Goal: Information Seeking & Learning: Find specific fact

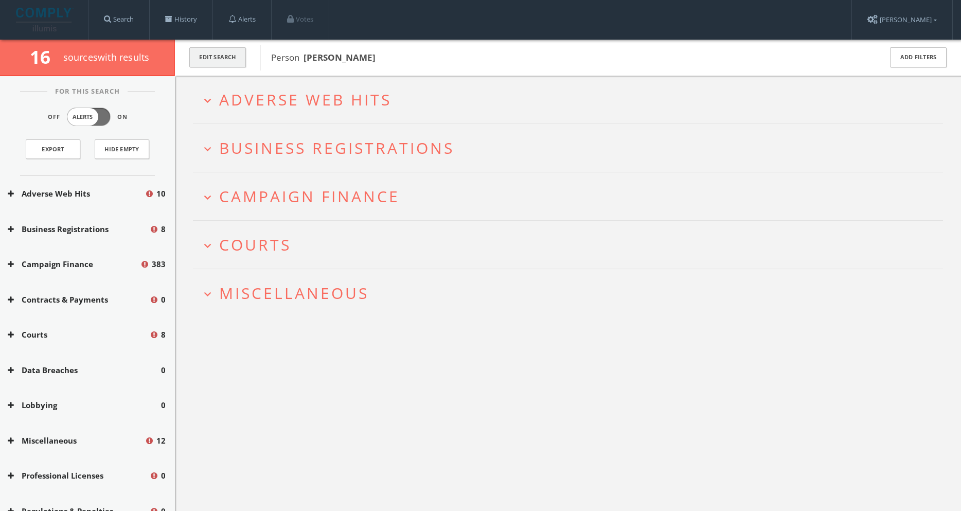
click at [217, 55] on button "Edit Search" at bounding box center [217, 57] width 57 height 20
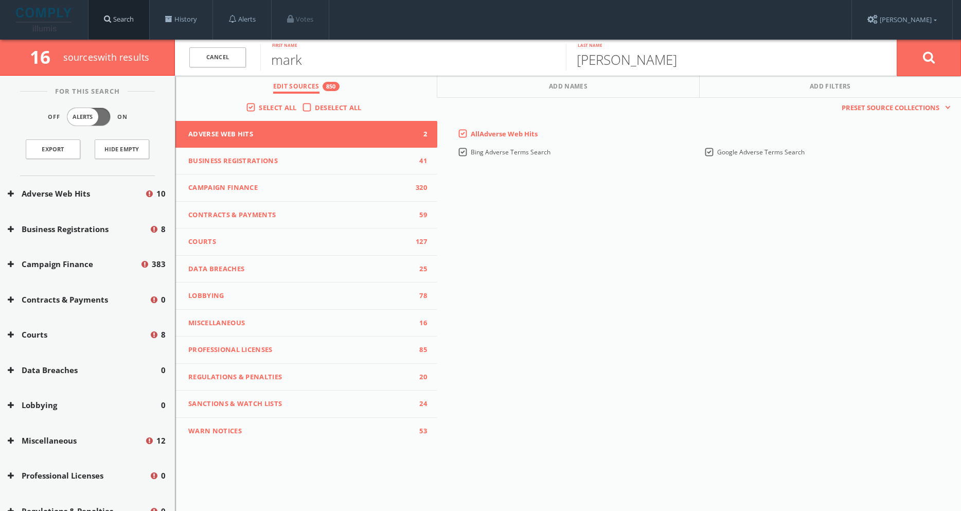
click at [137, 21] on link "Search" at bounding box center [118, 19] width 61 height 39
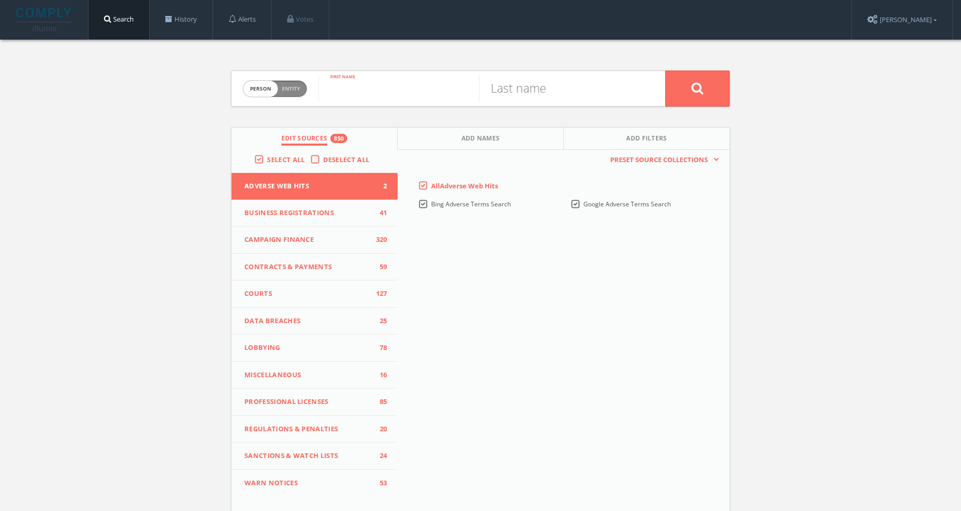
click at [363, 90] on input "text" at bounding box center [398, 88] width 160 height 27
type input "lassaad"
type input "chaabane"
click at [487, 141] on span "Add Names" at bounding box center [480, 140] width 39 height 12
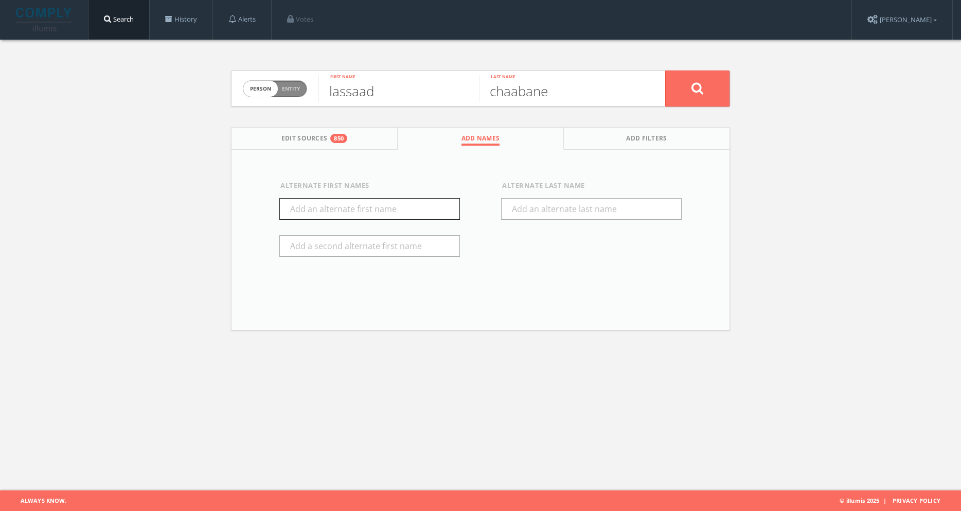
click at [391, 215] on input "text" at bounding box center [369, 209] width 181 height 22
type input "[PERSON_NAME]"
drag, startPoint x: 391, startPoint y: 215, endPoint x: 538, endPoint y: 277, distance: 160.0
click at [538, 277] on div "Alternate First Names [PERSON_NAME] Alternate Last Name" at bounding box center [480, 229] width 443 height 97
click at [706, 87] on button at bounding box center [697, 88] width 64 height 36
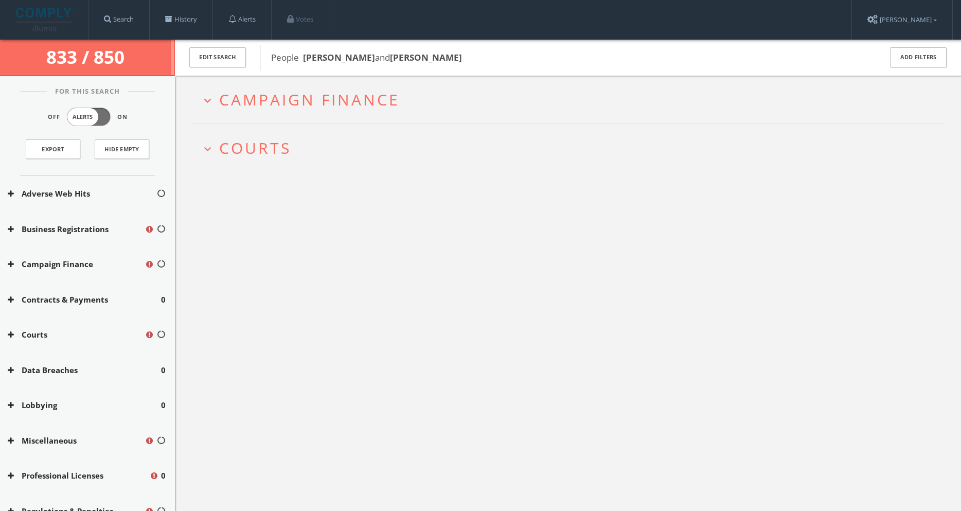
click at [281, 150] on span "Courts" at bounding box center [255, 147] width 72 height 21
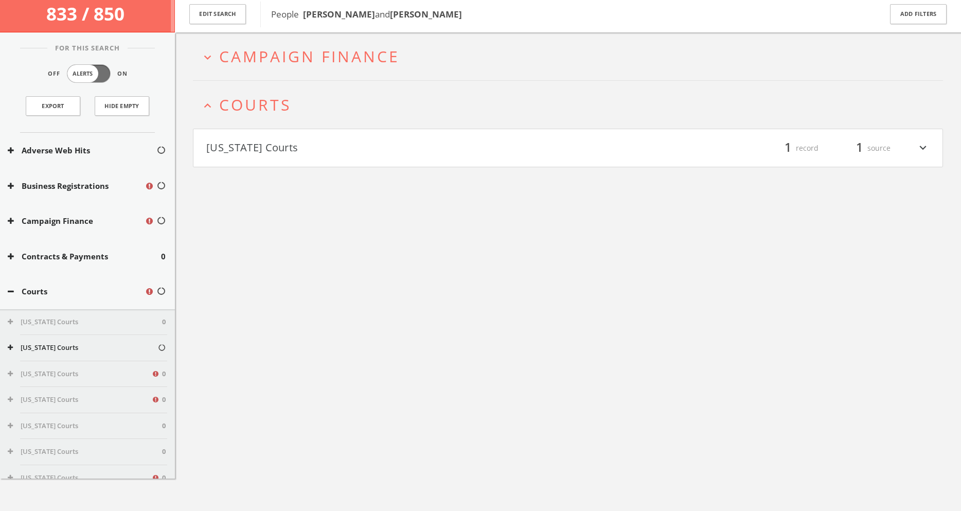
scroll to position [60, 0]
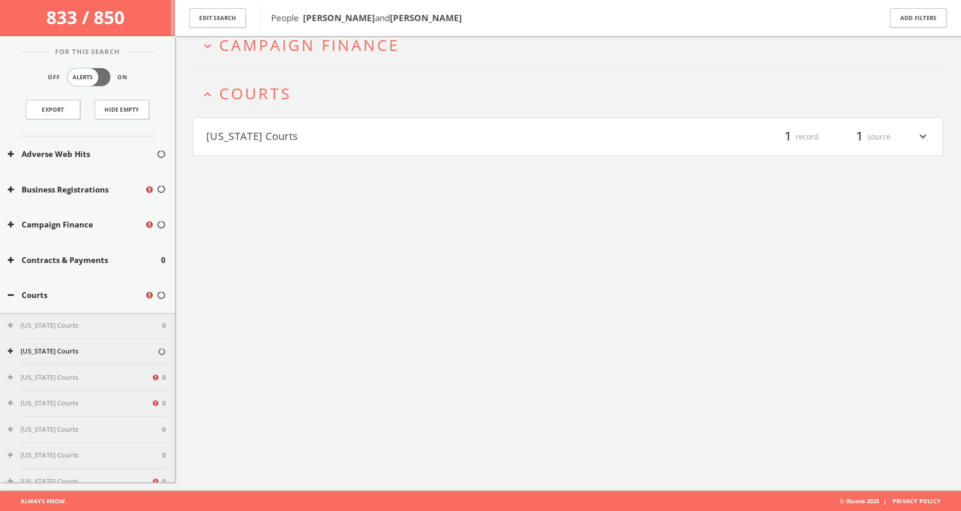
click at [283, 140] on button "[US_STATE] Courts" at bounding box center [387, 136] width 362 height 17
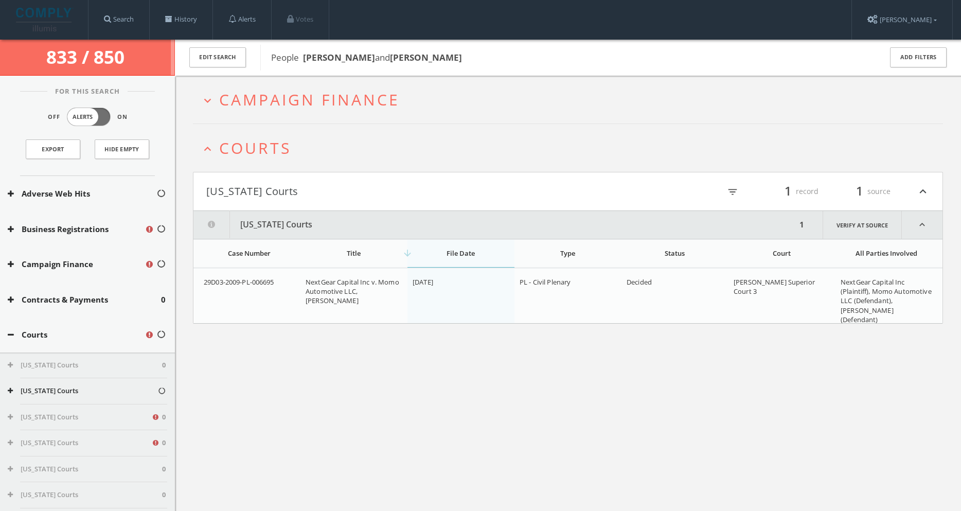
scroll to position [0, 0]
click at [335, 98] on span "Campaign Finance" at bounding box center [309, 99] width 181 height 21
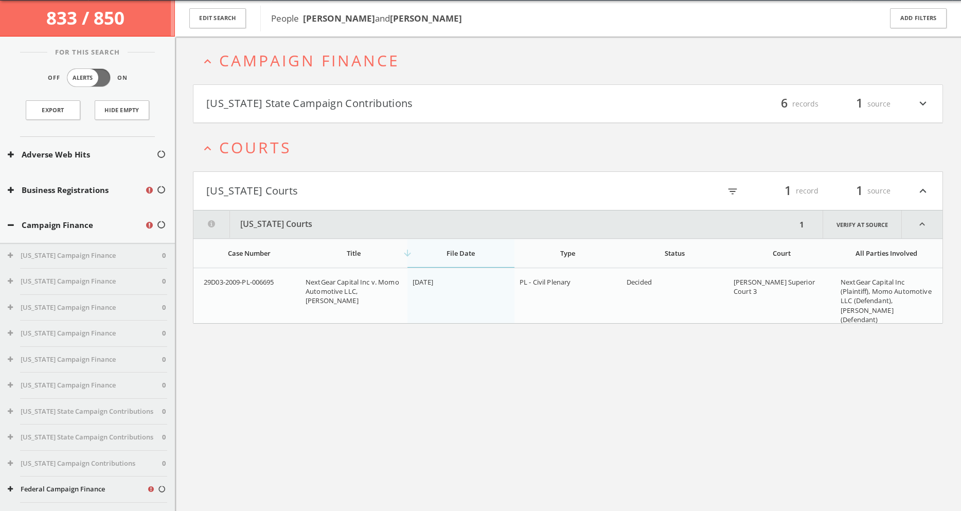
click at [338, 105] on button "[US_STATE] State Campaign Contributions" at bounding box center [387, 103] width 362 height 17
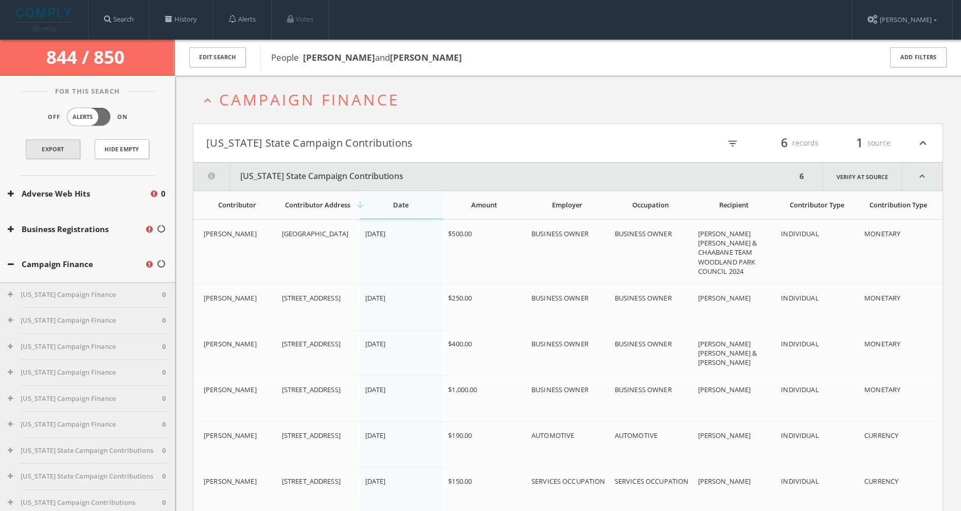
click at [69, 150] on link "Export" at bounding box center [53, 149] width 55 height 20
click at [215, 55] on button "Edit Search" at bounding box center [217, 57] width 57 height 20
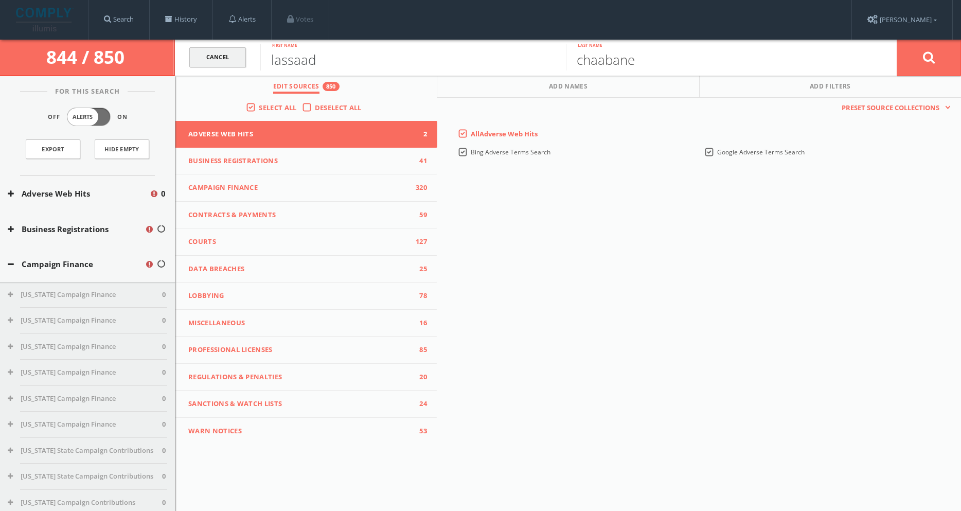
drag, startPoint x: 349, startPoint y: 61, endPoint x: 242, endPoint y: 60, distance: 107.0
click at [242, 60] on form "Cancel lassaad First name [PERSON_NAME] Last name Cancel" at bounding box center [568, 58] width 786 height 36
type input "[PERSON_NAME]"
drag, startPoint x: 242, startPoint y: 60, endPoint x: 610, endPoint y: 228, distance: 404.5
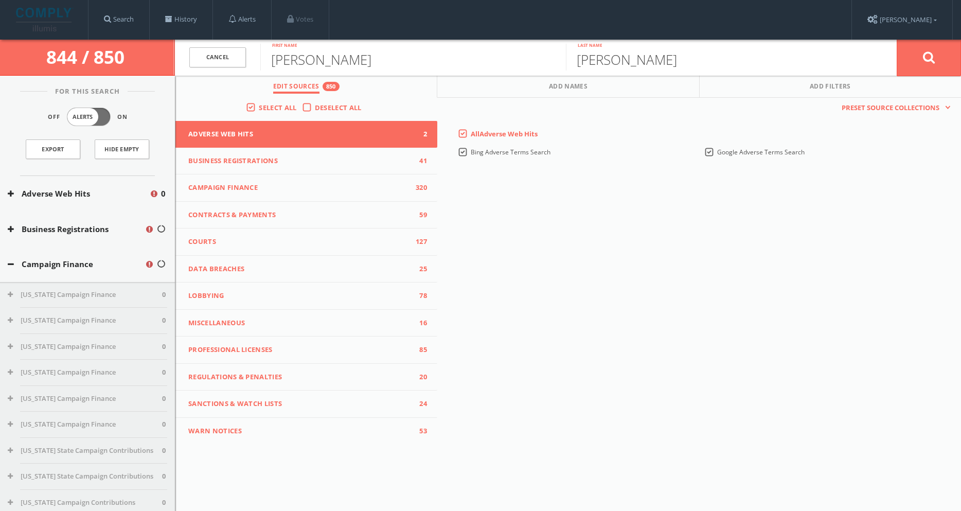
click at [610, 228] on div "This creates a new collection with the currently selected sources. Preset Sourc…" at bounding box center [699, 271] width 524 height 347
click at [928, 63] on icon at bounding box center [929, 57] width 12 height 13
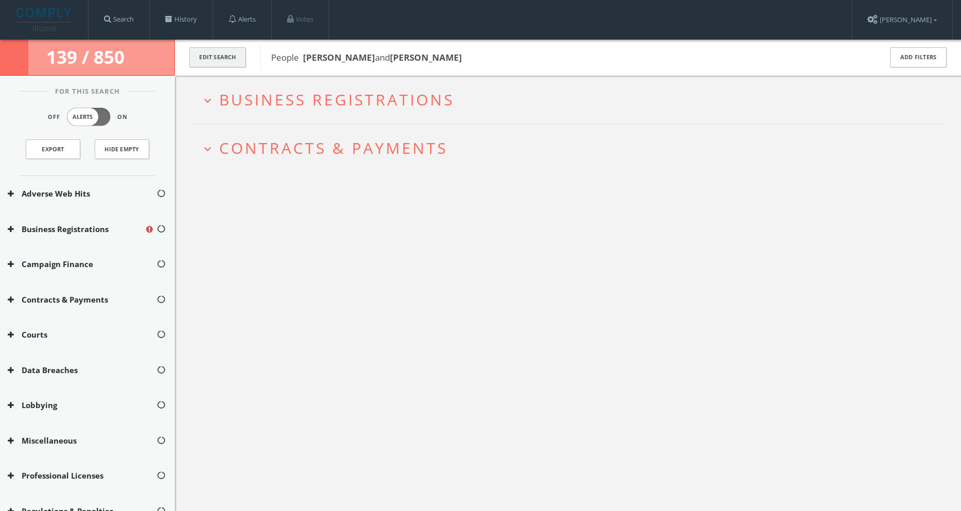
click at [232, 57] on button "Edit Search" at bounding box center [217, 57] width 57 height 20
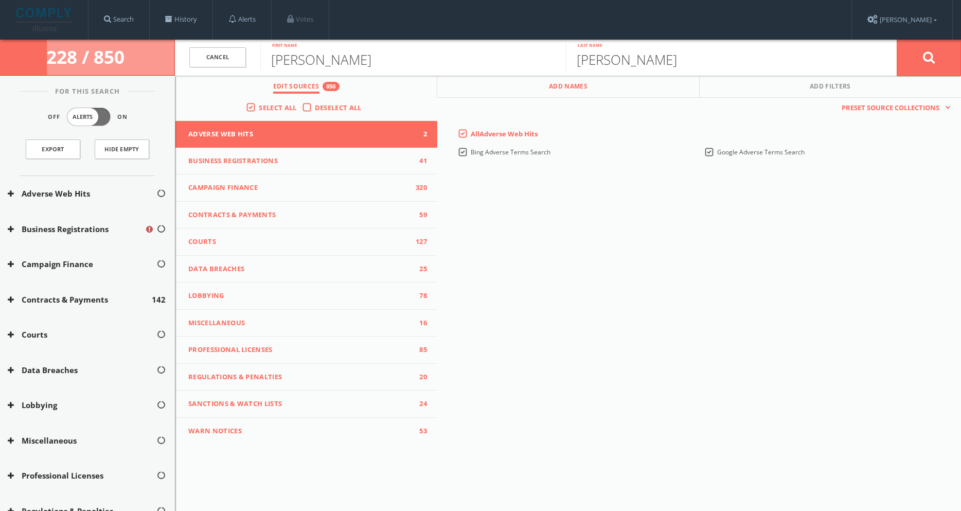
click at [578, 85] on span "Add Names" at bounding box center [568, 88] width 39 height 12
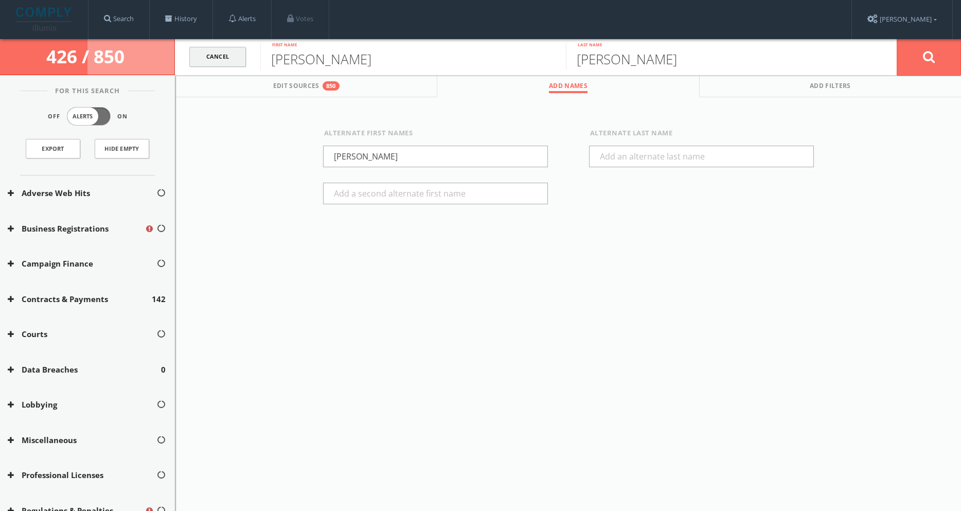
click at [216, 57] on link "Cancel" at bounding box center [217, 57] width 57 height 20
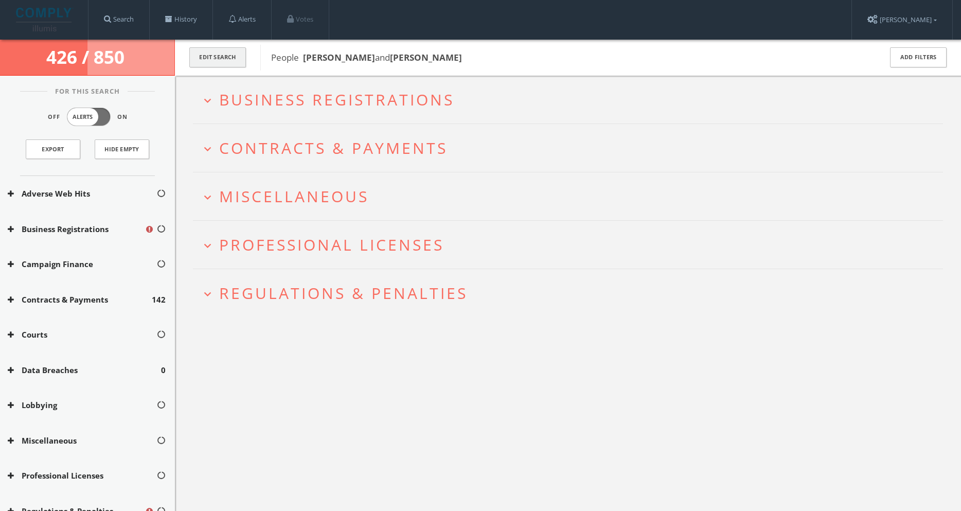
click at [204, 57] on button "Edit Search" at bounding box center [217, 57] width 57 height 20
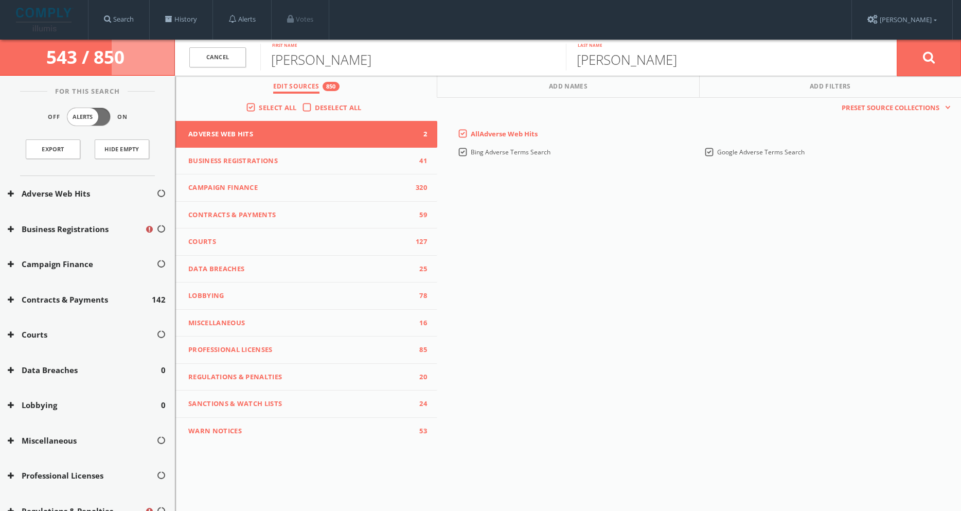
click at [134, 57] on div "543 / 850" at bounding box center [87, 58] width 175 height 36
click at [487, 89] on button "Add Names" at bounding box center [568, 87] width 262 height 22
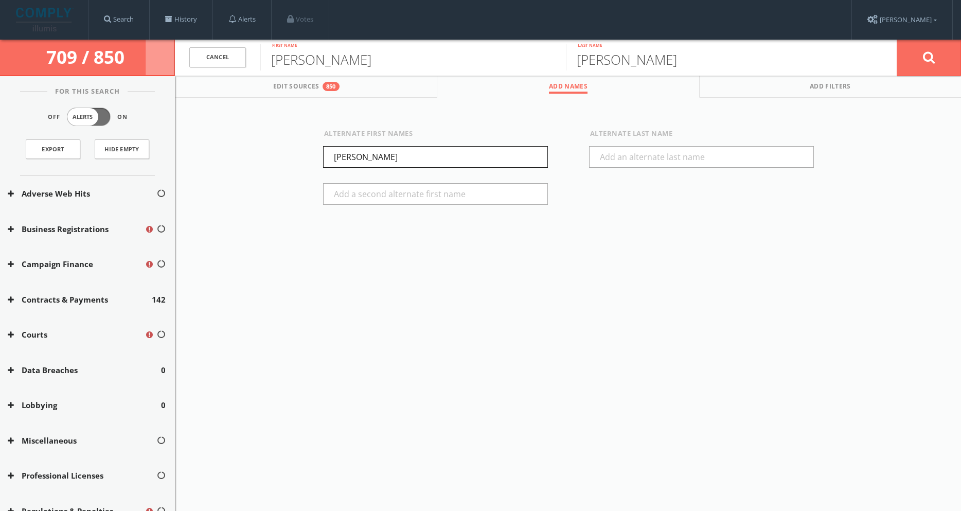
drag, startPoint x: 385, startPoint y: 156, endPoint x: 258, endPoint y: 160, distance: 127.6
click at [258, 160] on div "Alternate First Names [PERSON_NAME] Alternate Last Name" at bounding box center [567, 188] width 785 height 180
click at [402, 65] on input "[PERSON_NAME]" at bounding box center [412, 57] width 305 height 27
click at [696, 57] on input "[PERSON_NAME]" at bounding box center [718, 57] width 305 height 27
click at [949, 62] on button at bounding box center [928, 57] width 64 height 37
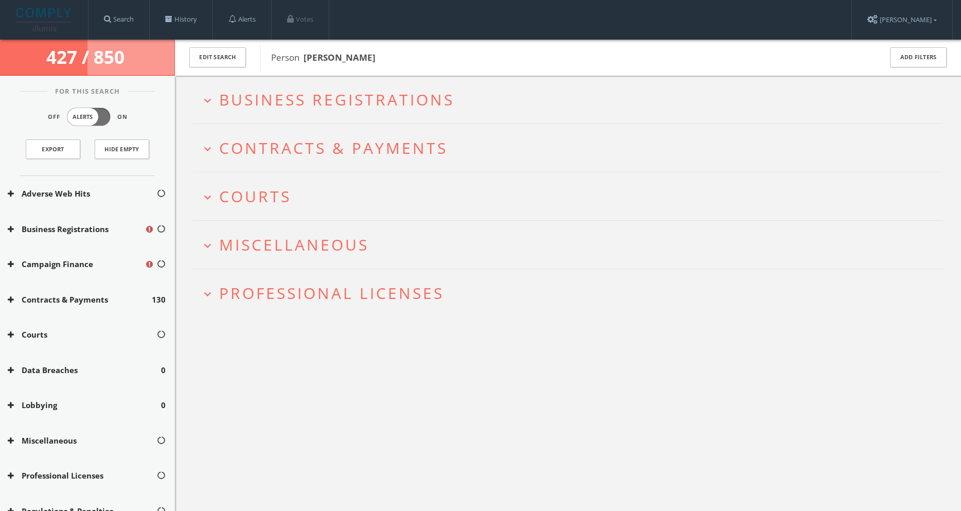
click at [209, 156] on icon "expand_more" at bounding box center [208, 149] width 14 height 14
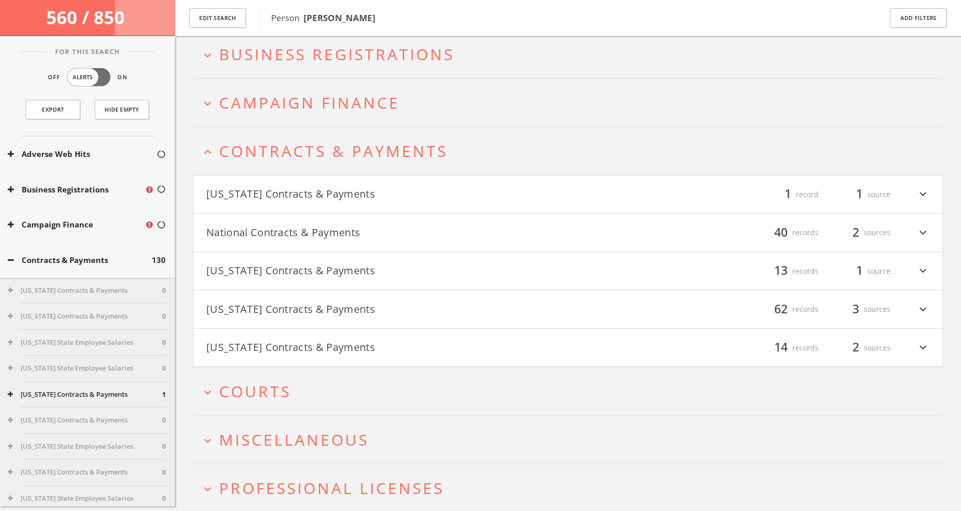
scroll to position [87, 0]
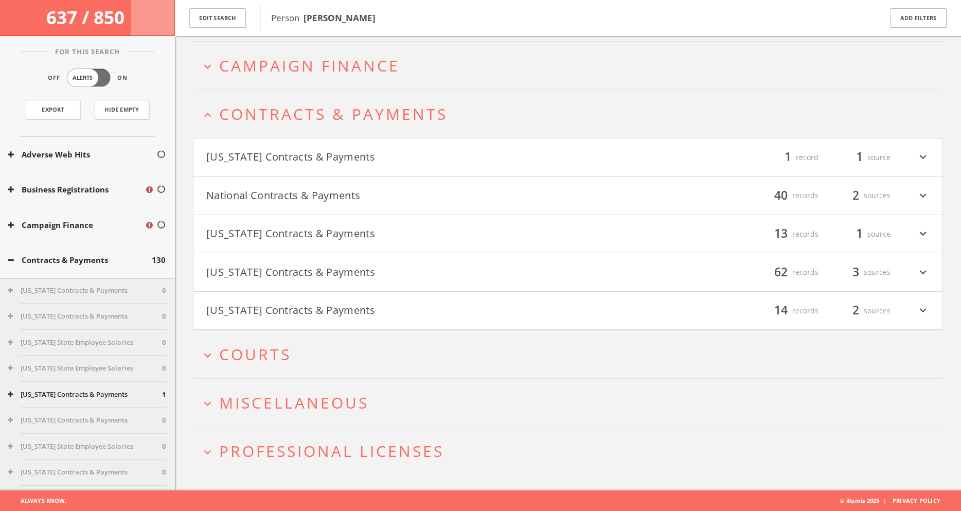
click at [238, 237] on button "[US_STATE] Contracts & Payments" at bounding box center [387, 233] width 362 height 17
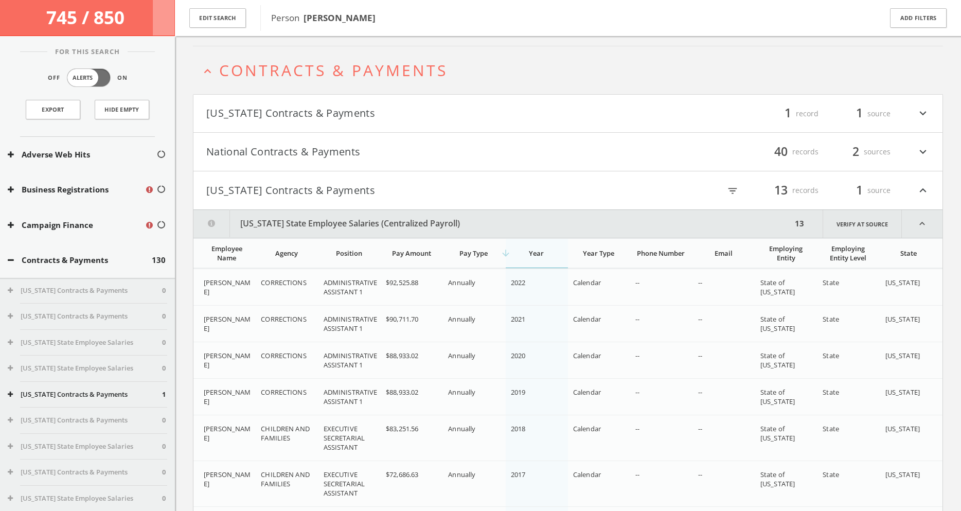
scroll to position [129, 0]
click at [309, 151] on button "National Contracts & Payments" at bounding box center [387, 153] width 362 height 17
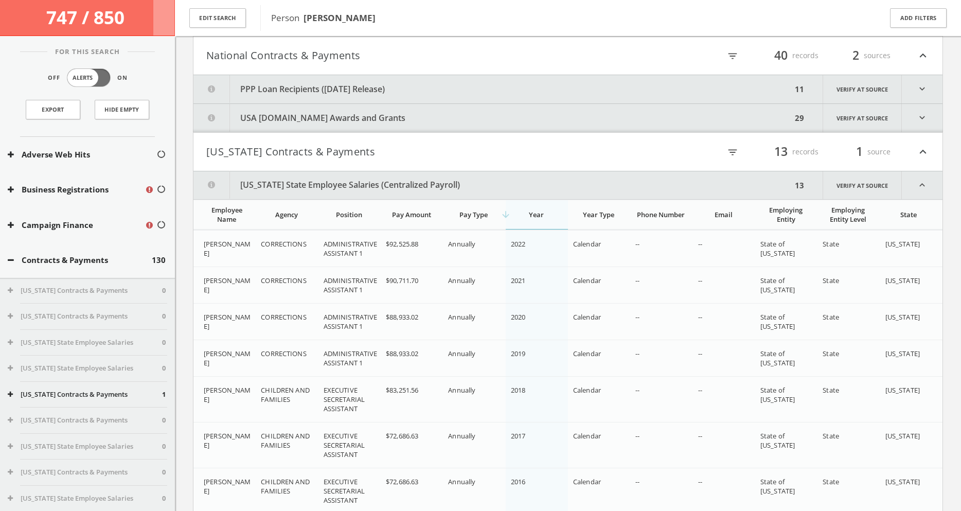
click at [344, 90] on button "PPP Loan Recipients ([DATE] Release)" at bounding box center [492, 89] width 598 height 28
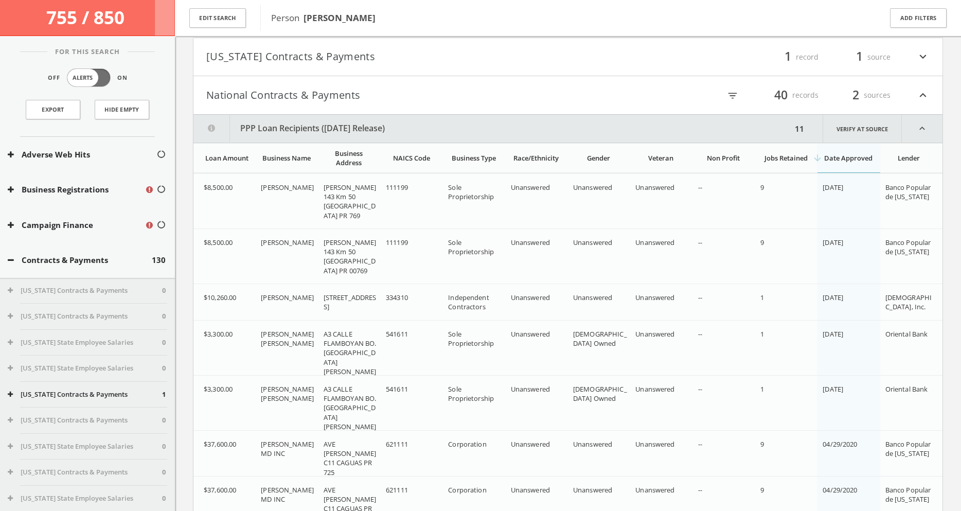
scroll to position [187, 0]
click at [275, 132] on button "PPP Loan Recipients ([DATE] Release)" at bounding box center [492, 130] width 598 height 28
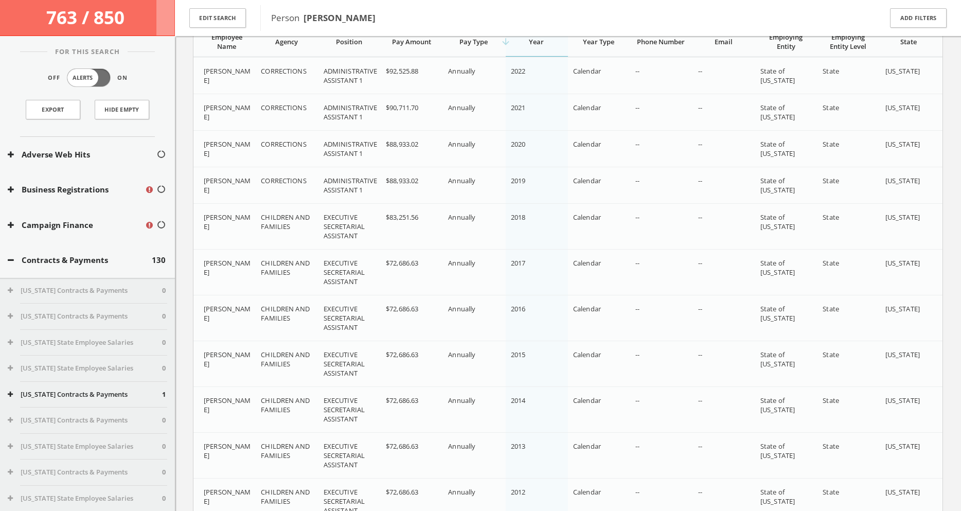
scroll to position [354, 1]
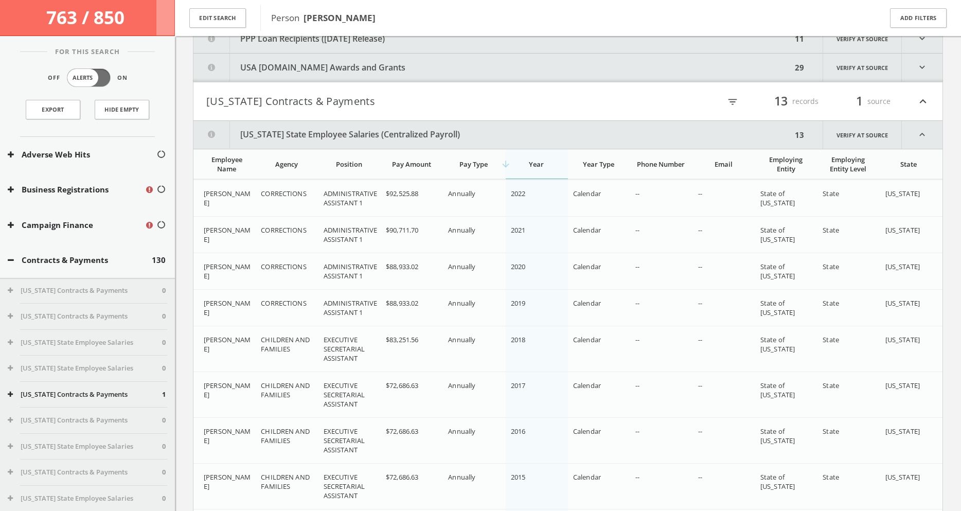
click at [14, 257] on button "Contracts & Payments" at bounding box center [80, 260] width 144 height 12
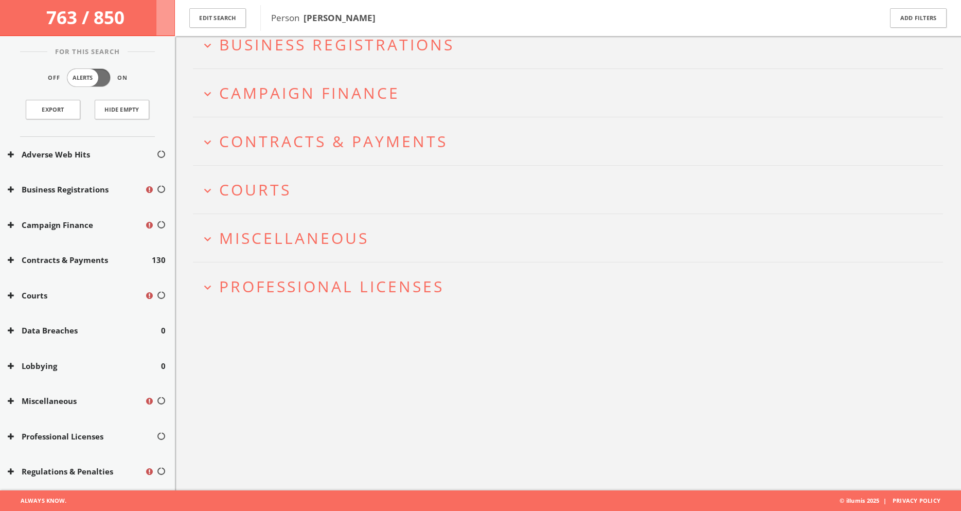
scroll to position [60, 0]
click at [11, 257] on icon at bounding box center [11, 260] width 6 height 8
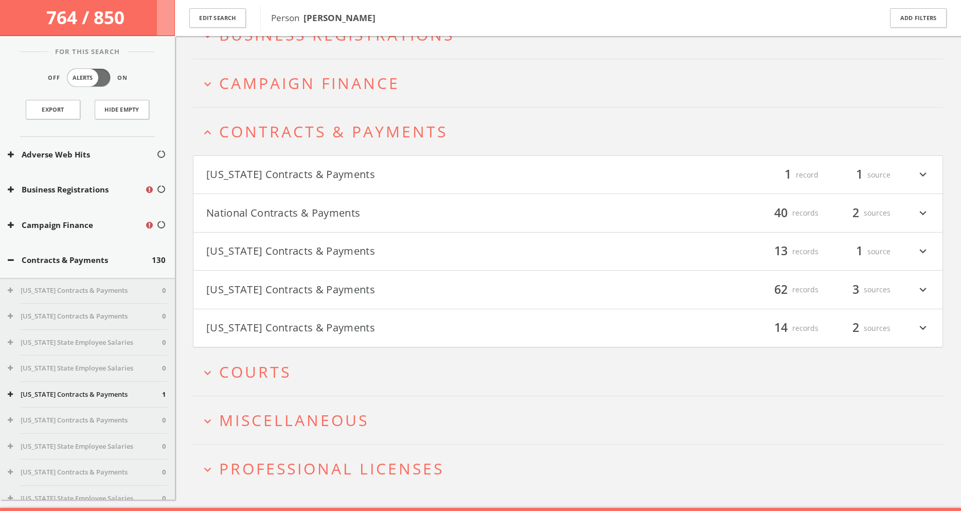
scroll to position [87, 0]
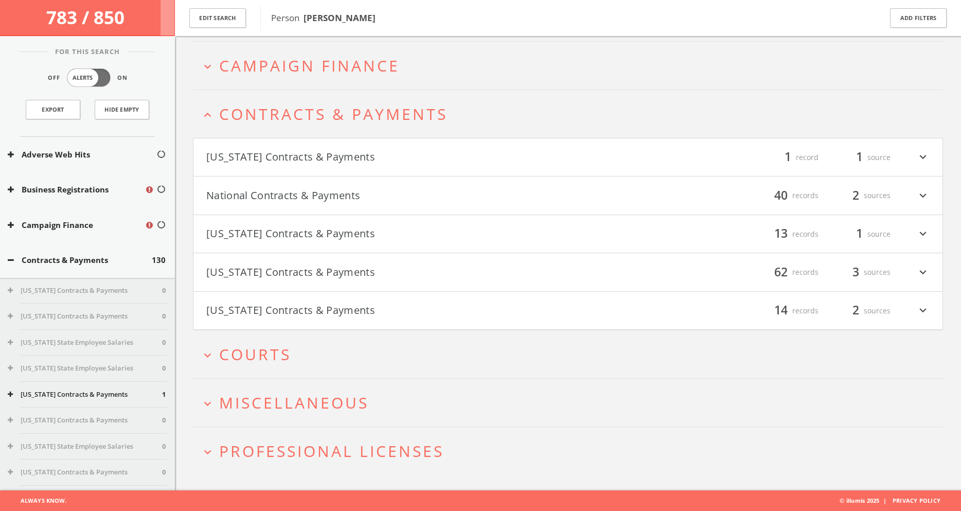
click at [245, 357] on span "Courts" at bounding box center [255, 354] width 72 height 21
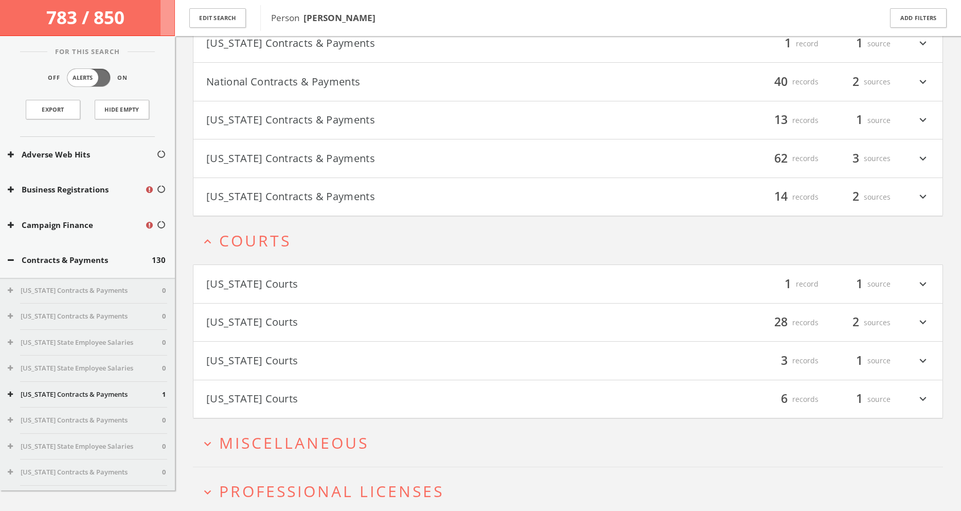
scroll to position [241, 0]
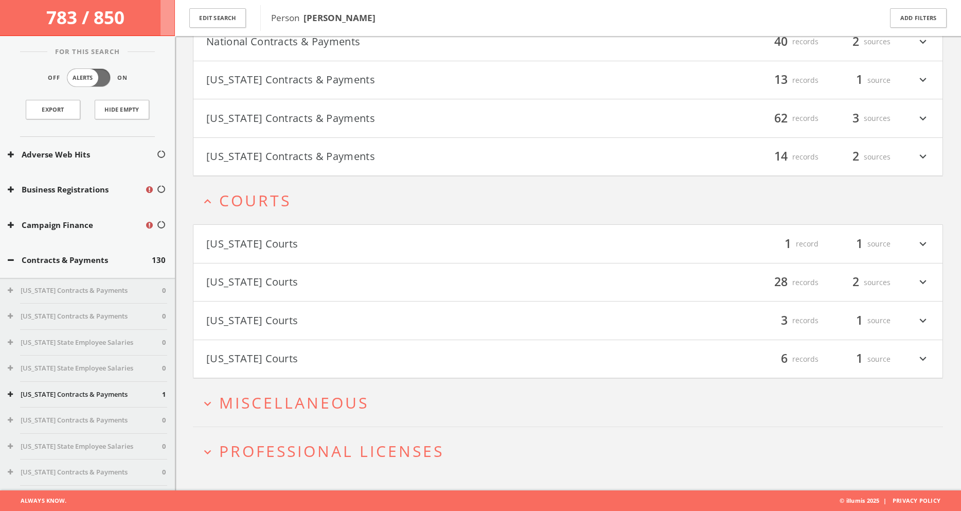
click at [272, 327] on button "[US_STATE] Courts" at bounding box center [387, 320] width 362 height 17
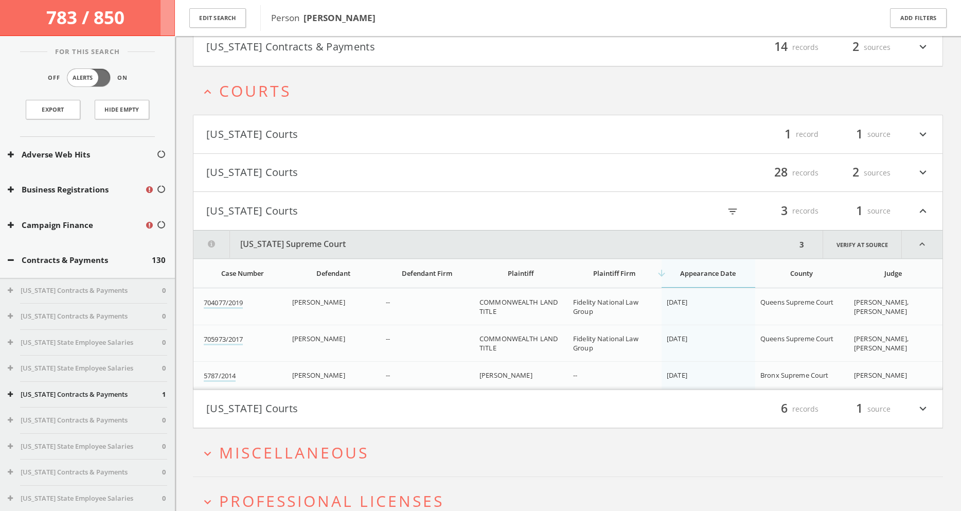
scroll to position [401, 0]
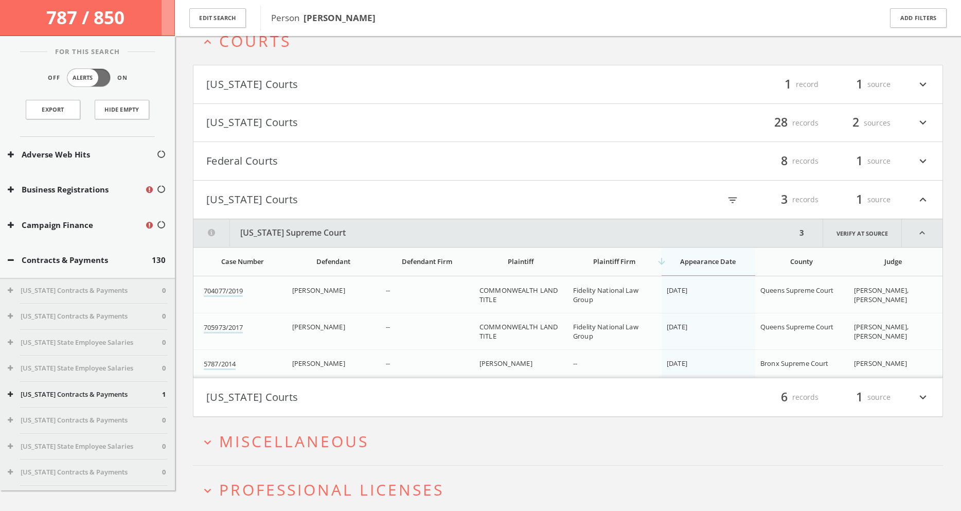
click at [253, 131] on button "[US_STATE] Courts" at bounding box center [387, 122] width 362 height 17
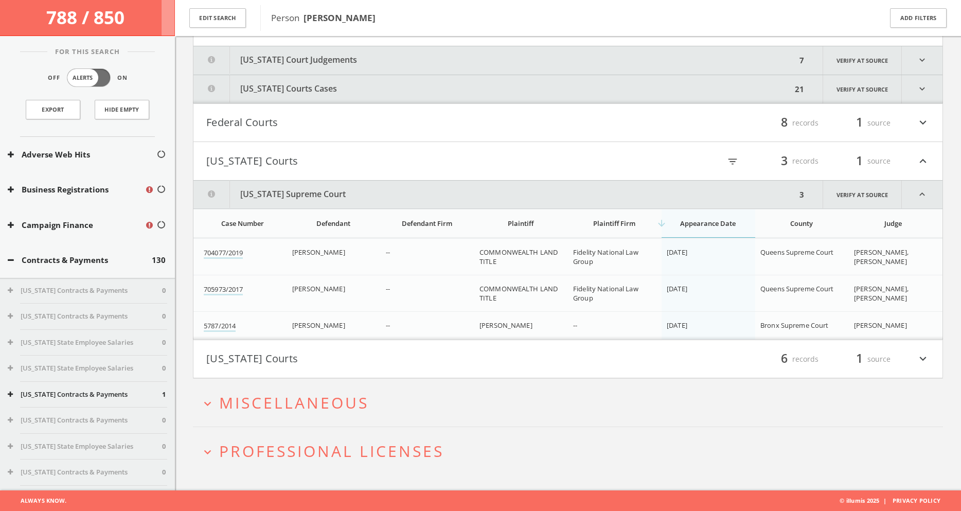
click at [289, 411] on span "Miscellaneous" at bounding box center [294, 402] width 150 height 21
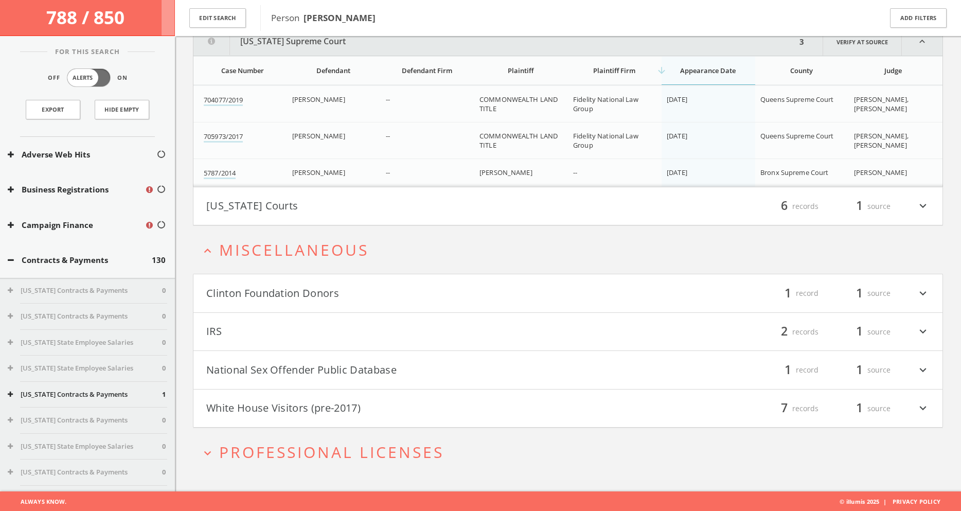
scroll to position [651, 0]
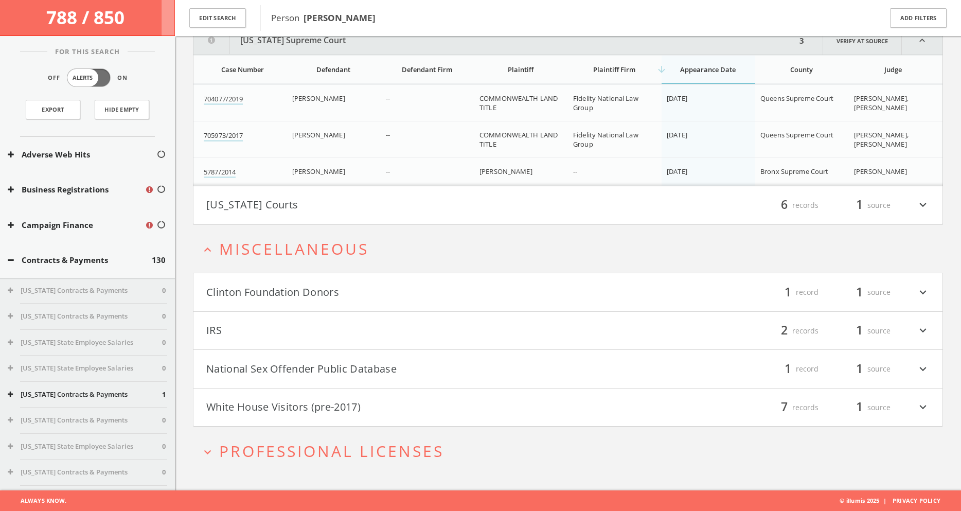
click at [324, 372] on button "National Sex Offender Public Database" at bounding box center [387, 368] width 362 height 17
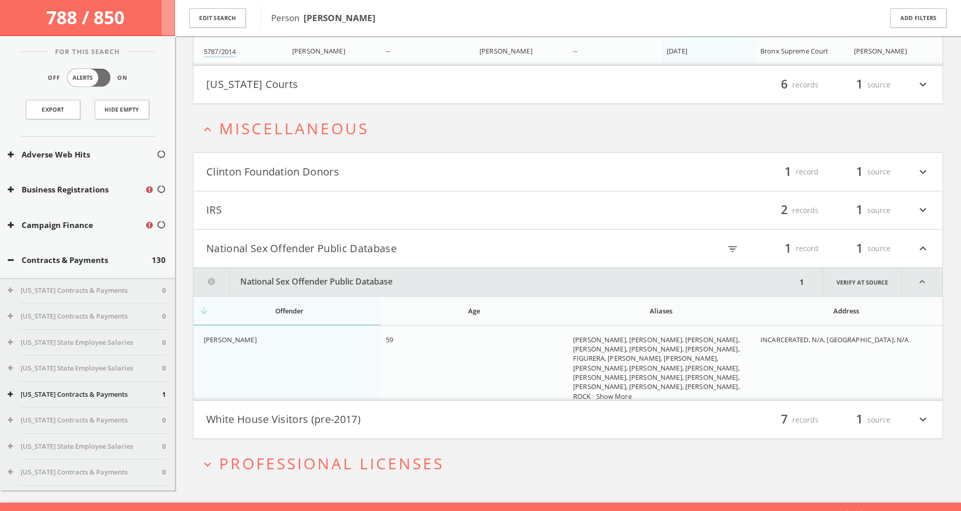
scroll to position [783, 0]
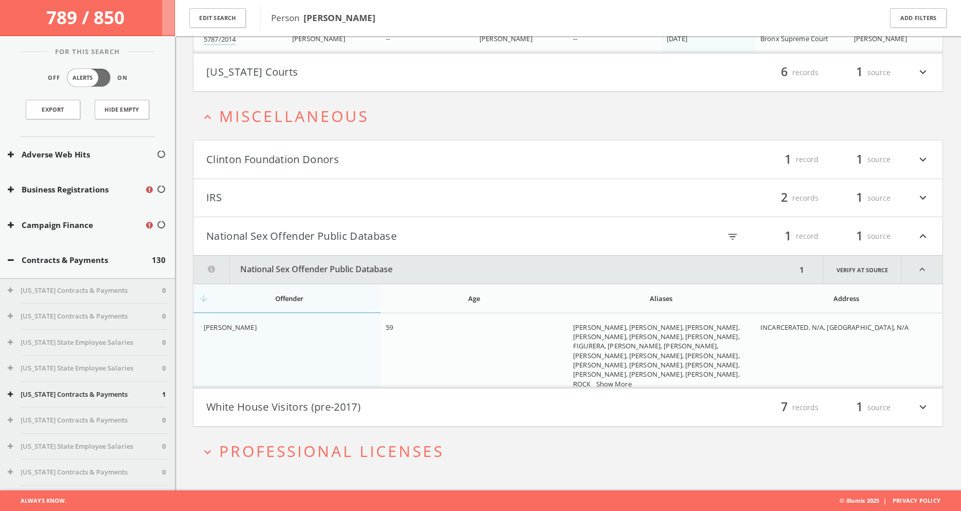
click at [313, 410] on button "White House Visitors (pre-2017)" at bounding box center [387, 407] width 362 height 17
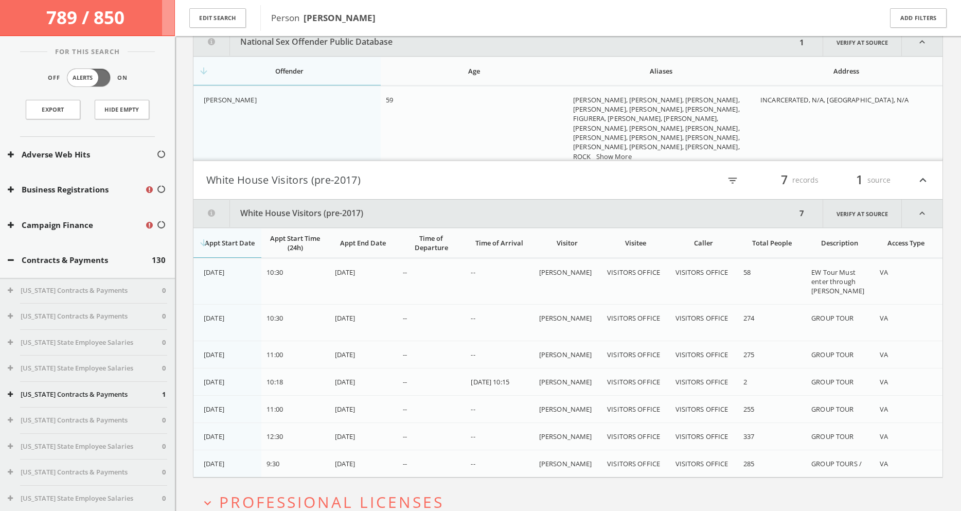
scroll to position [1061, 0]
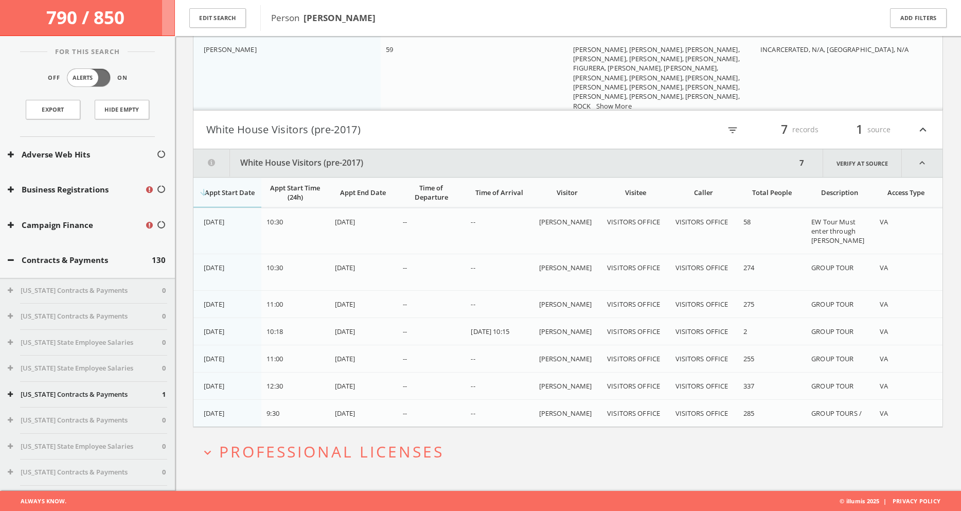
click at [311, 448] on span "Professional Licenses" at bounding box center [331, 451] width 225 height 21
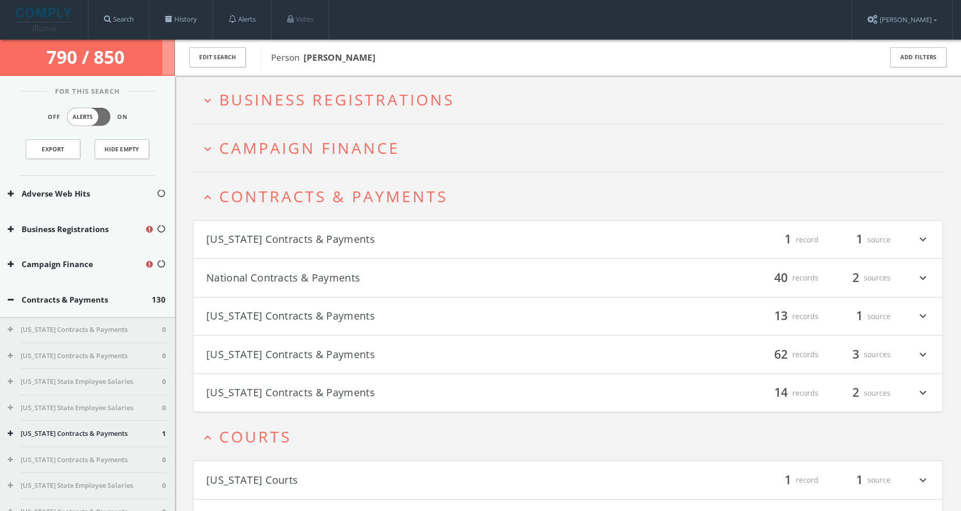
scroll to position [0, 0]
click at [307, 148] on span "Campaign Finance" at bounding box center [309, 147] width 181 height 21
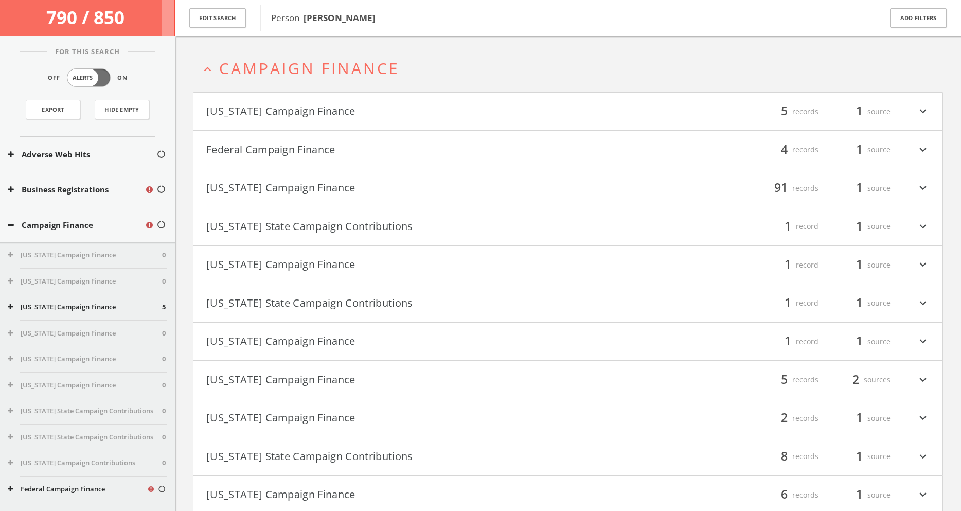
scroll to position [87, 0]
click at [340, 300] on button "[US_STATE] State Campaign Contributions" at bounding box center [387, 300] width 362 height 17
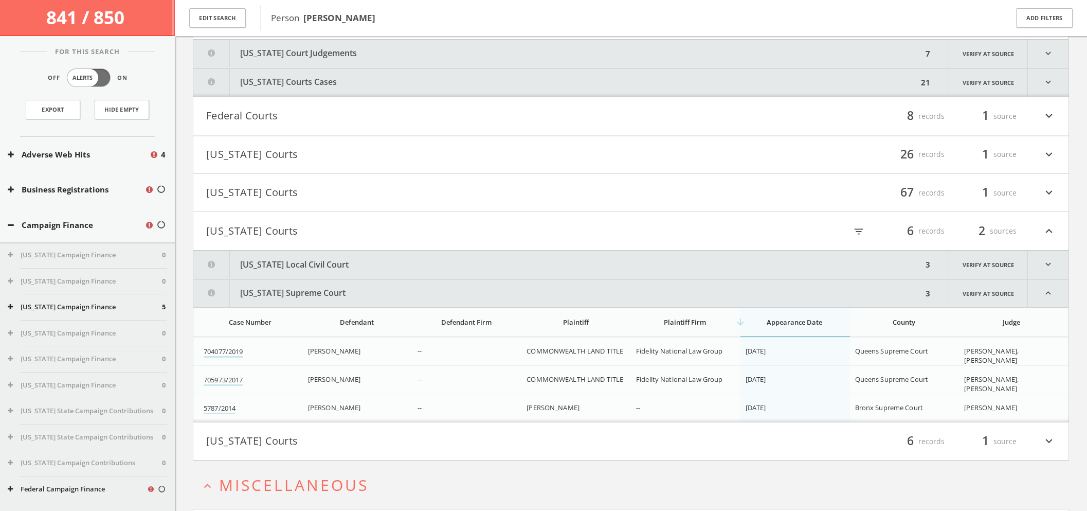
scroll to position [1106, 0]
click at [43, 109] on link "Export" at bounding box center [53, 110] width 55 height 20
click at [223, 18] on button "Edit Search" at bounding box center [217, 18] width 57 height 20
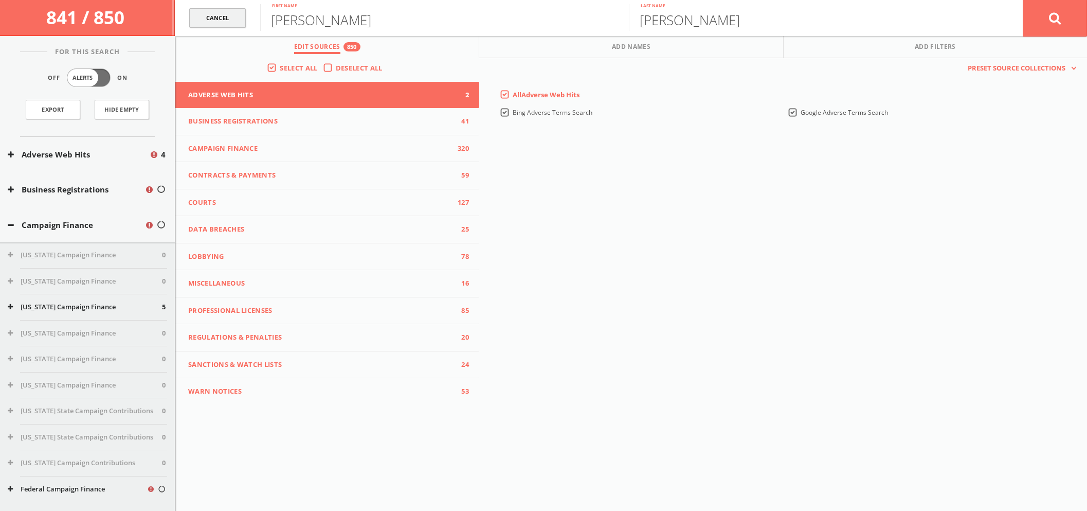
click at [226, 20] on link "Cancel" at bounding box center [217, 18] width 57 height 20
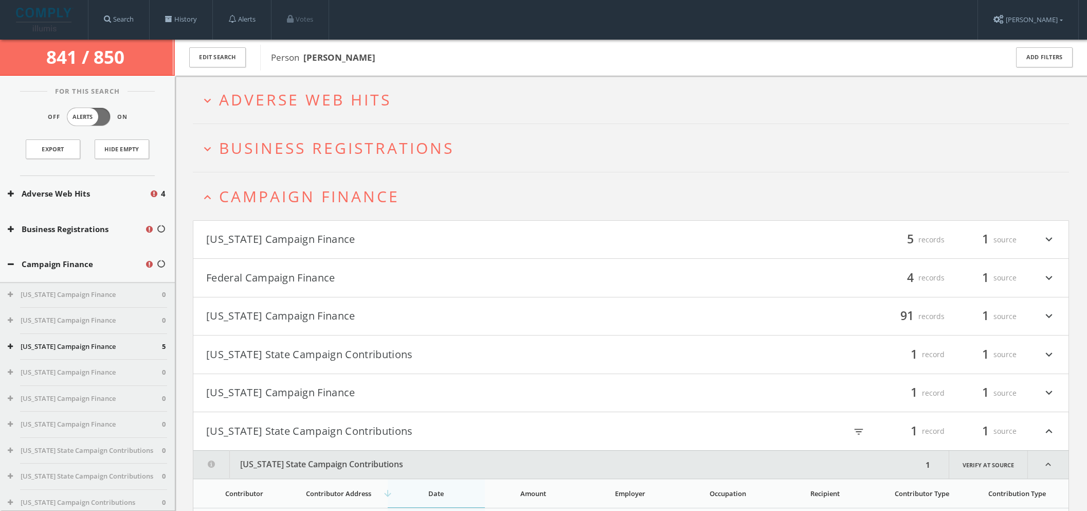
scroll to position [0, 0]
click at [132, 17] on link "Search" at bounding box center [118, 19] width 61 height 39
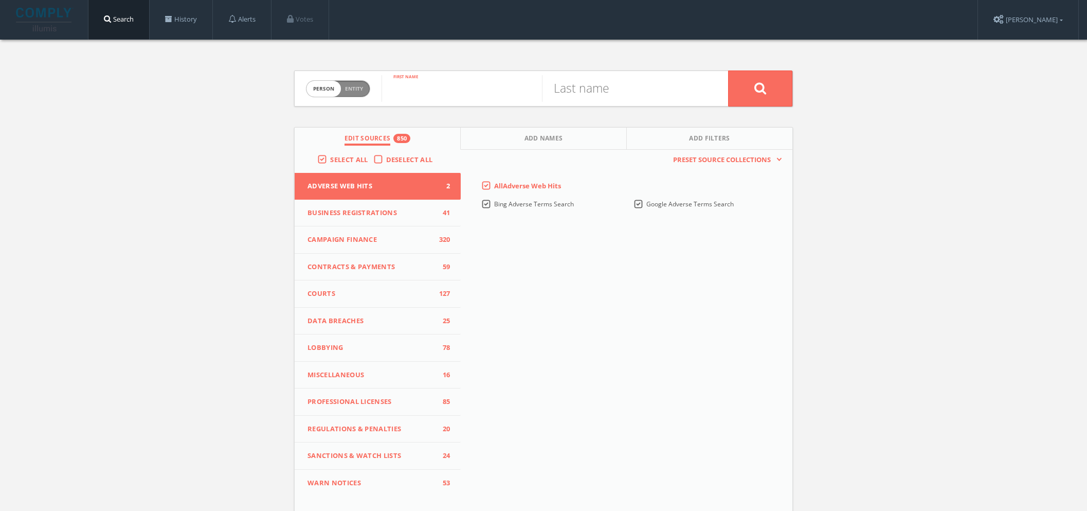
click at [420, 87] on input "text" at bounding box center [462, 88] width 160 height 27
type input "[PERSON_NAME]"
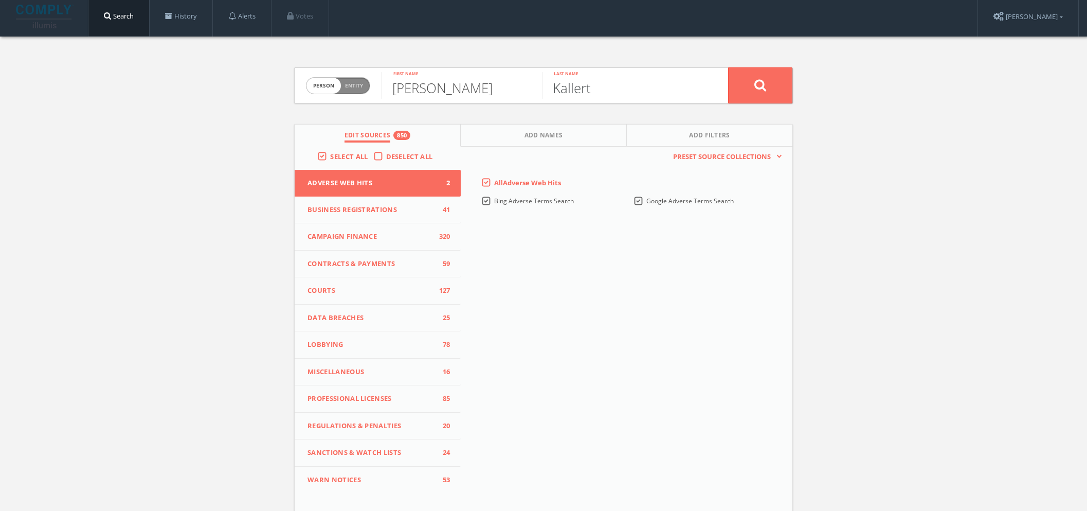
scroll to position [4, 0]
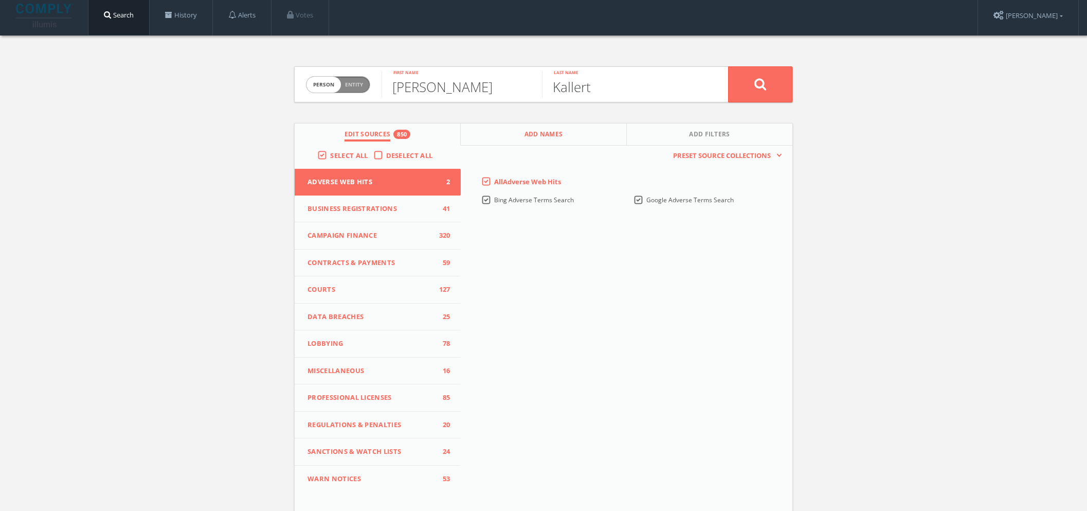
type input "Kallert"
click at [515, 135] on button "Add Names" at bounding box center [544, 134] width 166 height 22
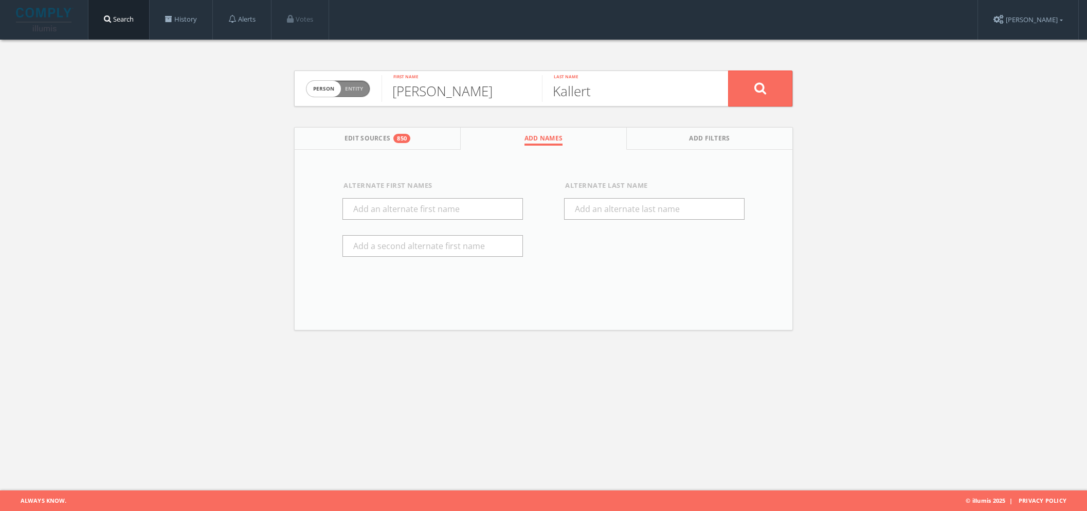
scroll to position [0, 0]
click at [386, 211] on input "text" at bounding box center [433, 209] width 181 height 22
type input "[PERSON_NAME]"
click at [960, 165] on div "Person Entity person [PERSON_NAME] First name [PERSON_NAME] Last name Edit Sour…" at bounding box center [543, 195] width 1087 height 311
click at [775, 94] on button at bounding box center [760, 88] width 64 height 36
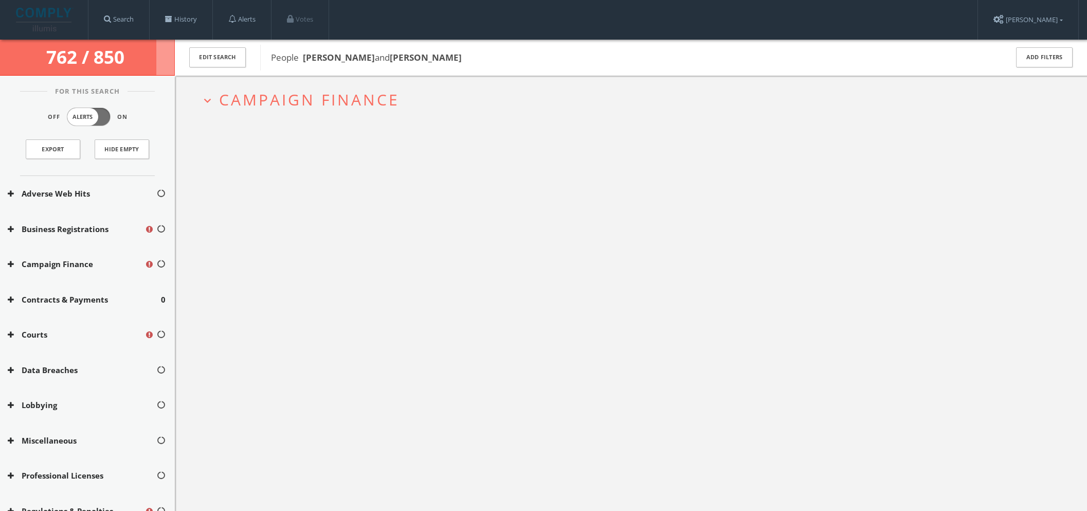
click at [215, 100] on button "expand_more Campaign Finance" at bounding box center [635, 99] width 869 height 17
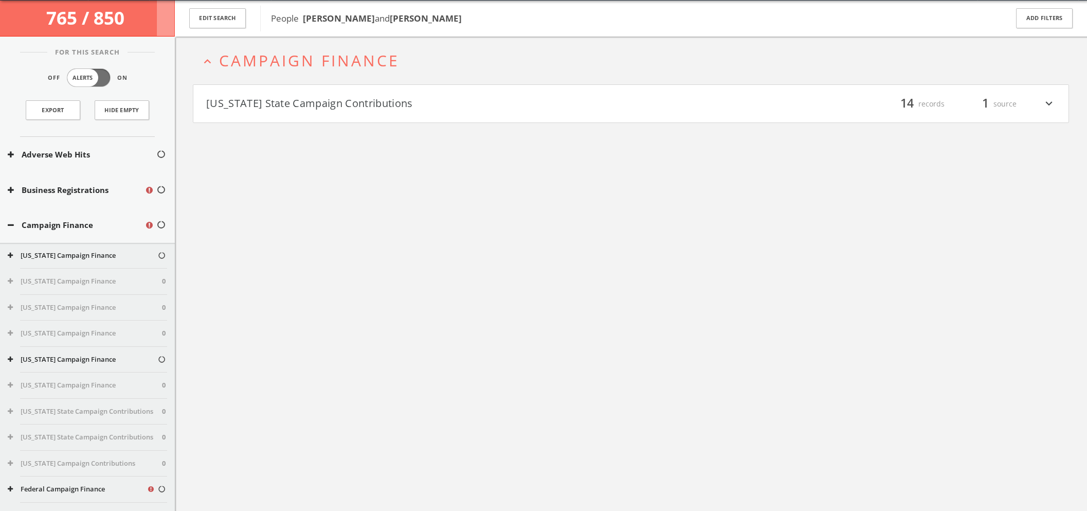
click at [252, 107] on button "[US_STATE] State Campaign Contributions" at bounding box center [418, 103] width 425 height 17
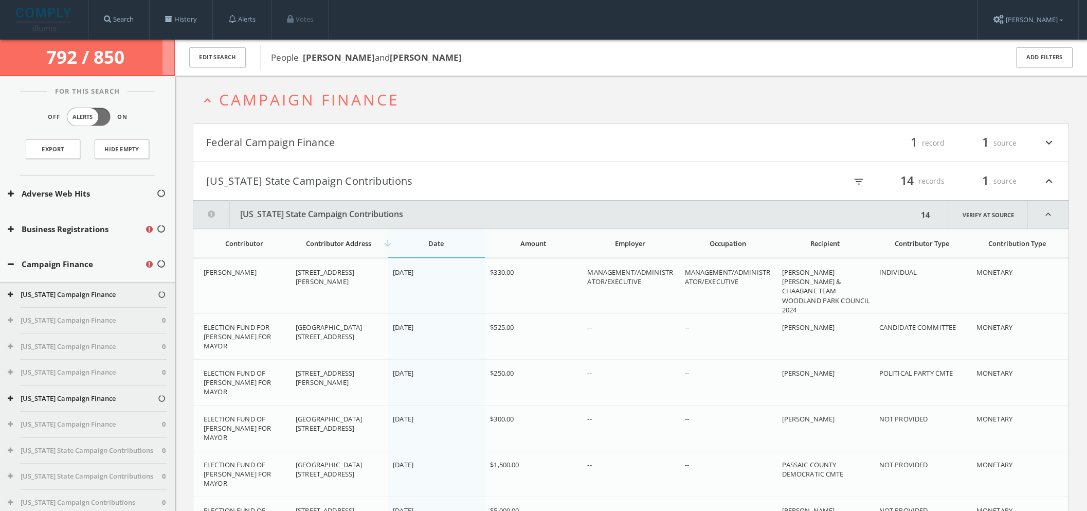
click at [269, 93] on span "Campaign Finance" at bounding box center [309, 99] width 181 height 21
